Goal: Check status: Check status

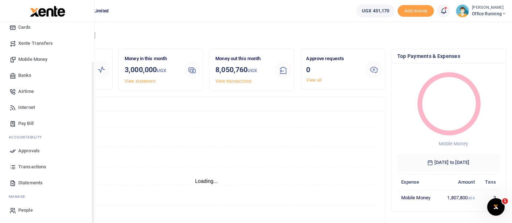
scroll to position [53, 0]
click at [26, 150] on span "Approvals" at bounding box center [29, 150] width 22 height 7
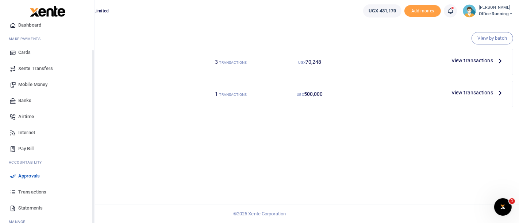
scroll to position [53, 0]
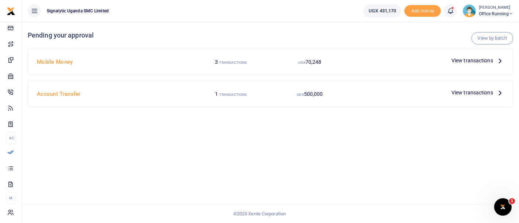
click at [474, 58] on span "View transactions" at bounding box center [472, 61] width 42 height 8
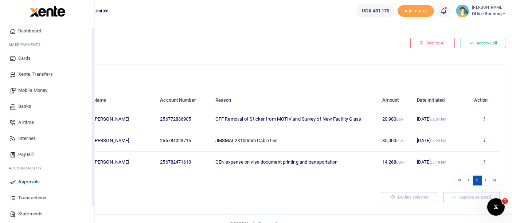
scroll to position [53, 0]
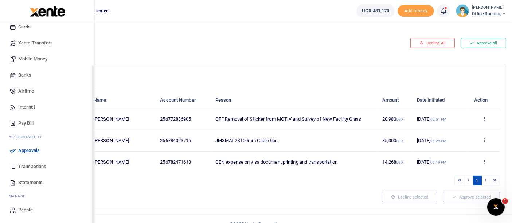
click at [33, 170] on link "Transactions" at bounding box center [47, 167] width 83 height 16
